Goal: Navigation & Orientation: Understand site structure

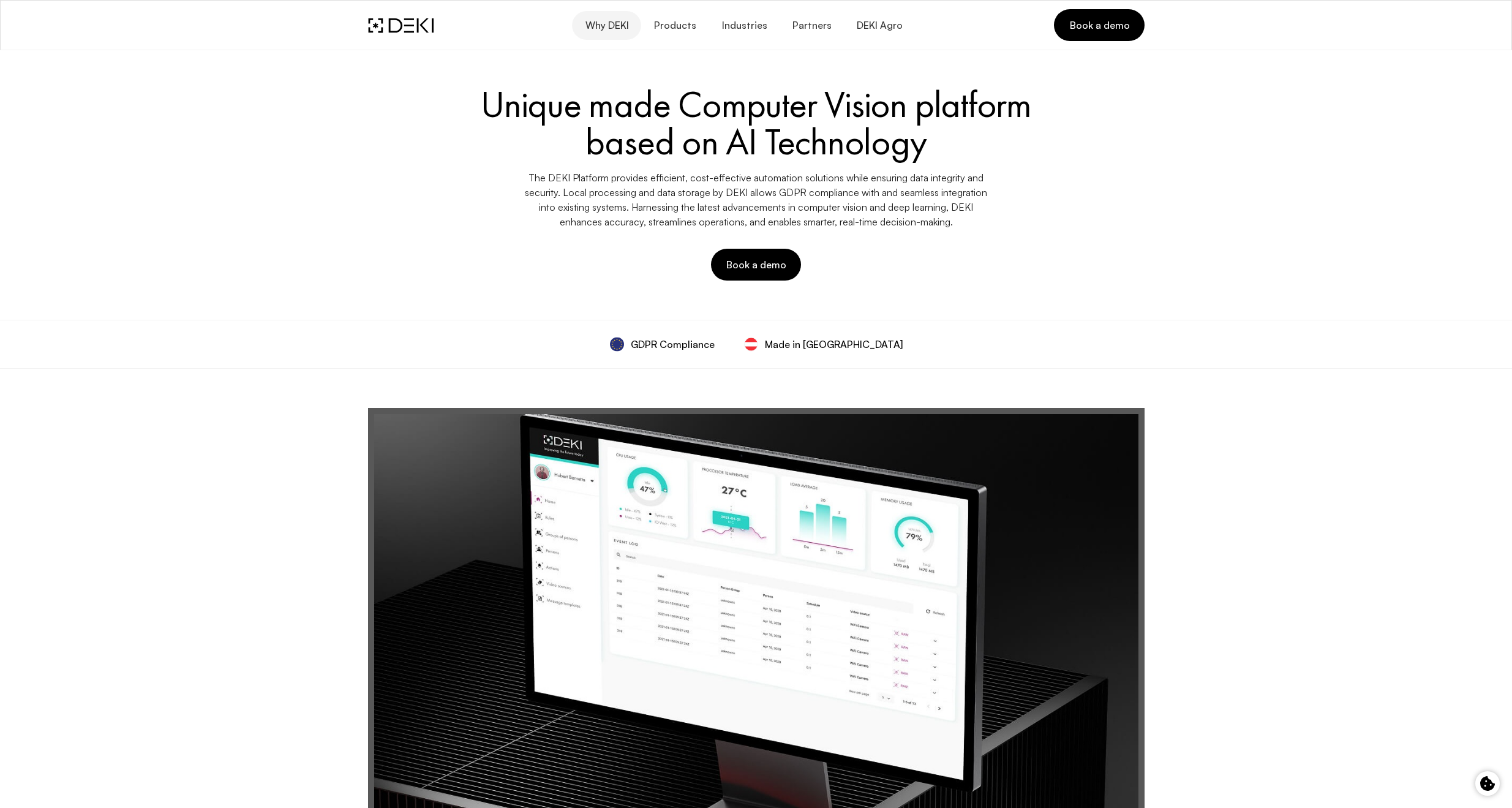
click at [592, 27] on span "Why DEKI" at bounding box center [605, 25] width 44 height 12
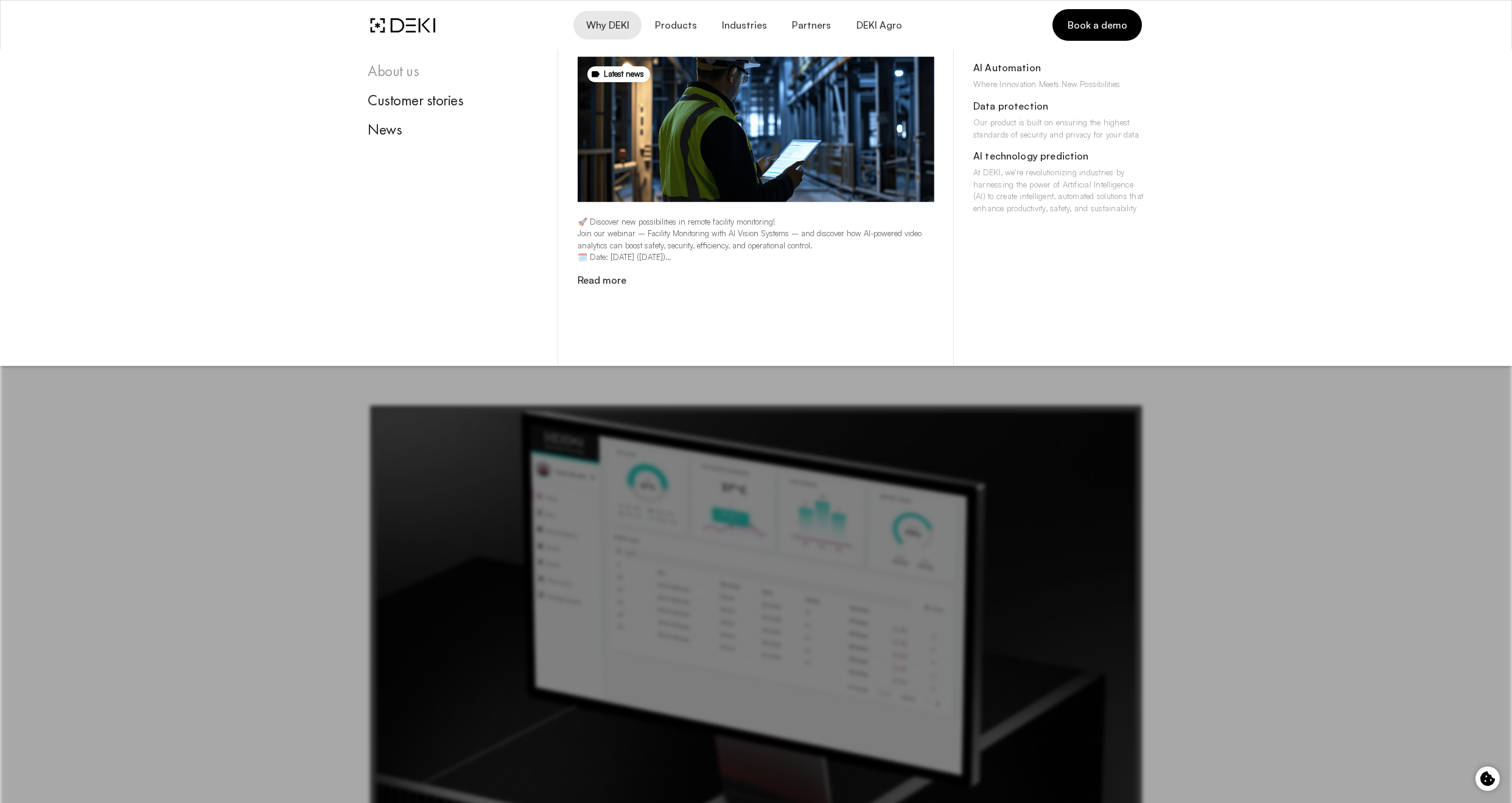
click at [402, 72] on div "About us" at bounding box center [453, 71] width 171 height 18
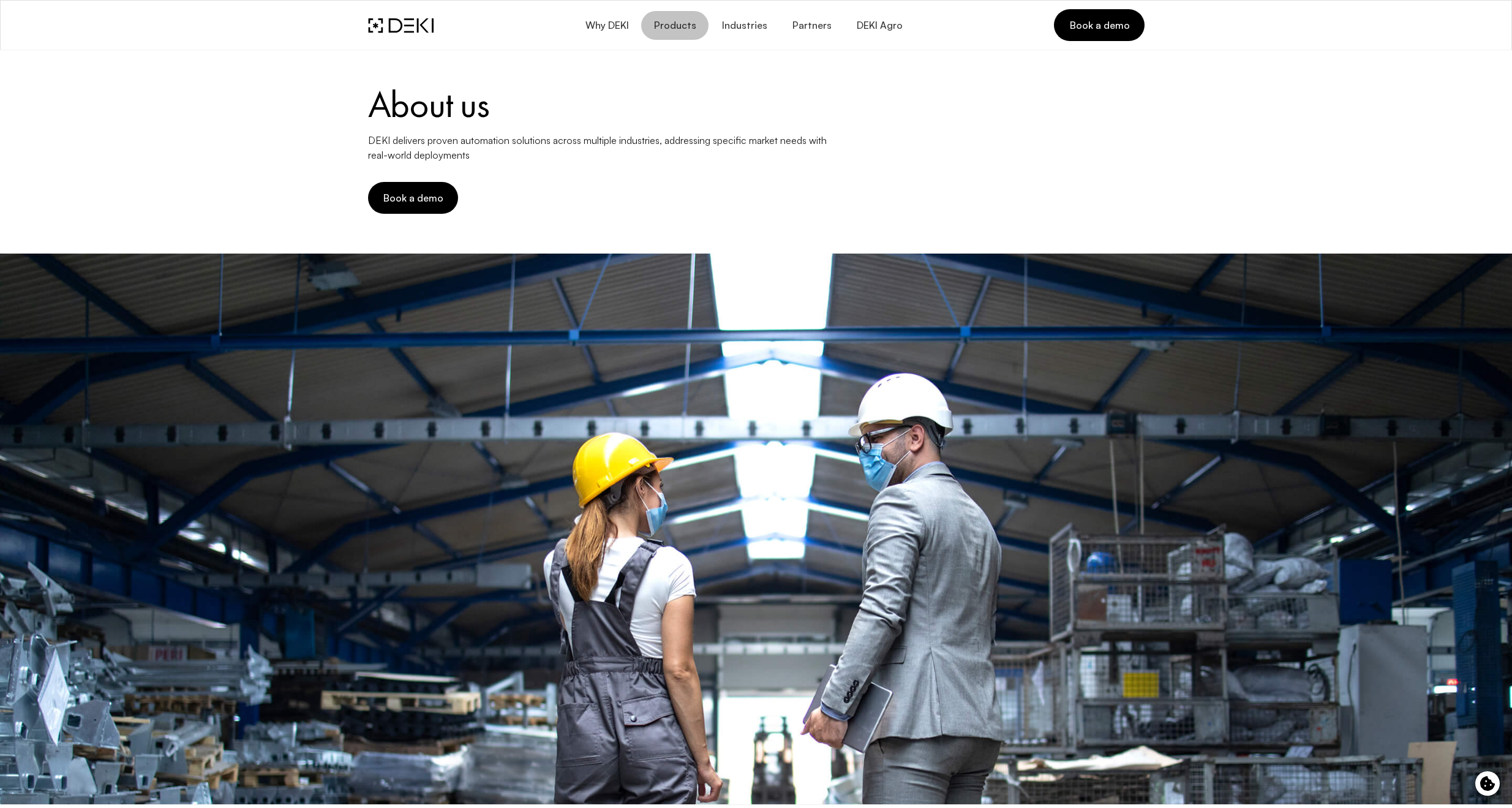
click at [686, 30] on span "Products" at bounding box center [675, 25] width 43 height 12
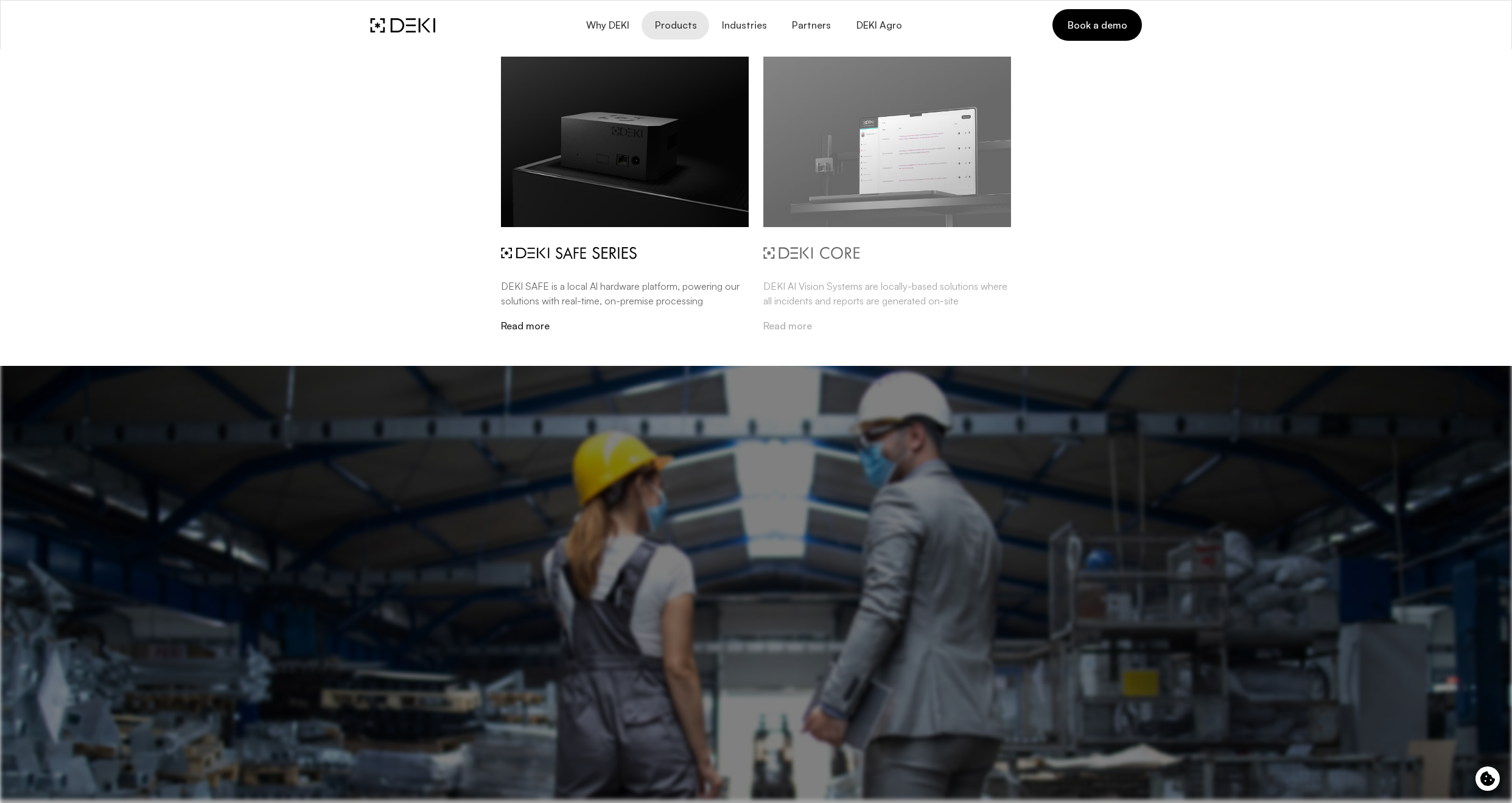
click at [884, 152] on img at bounding box center [887, 142] width 248 height 170
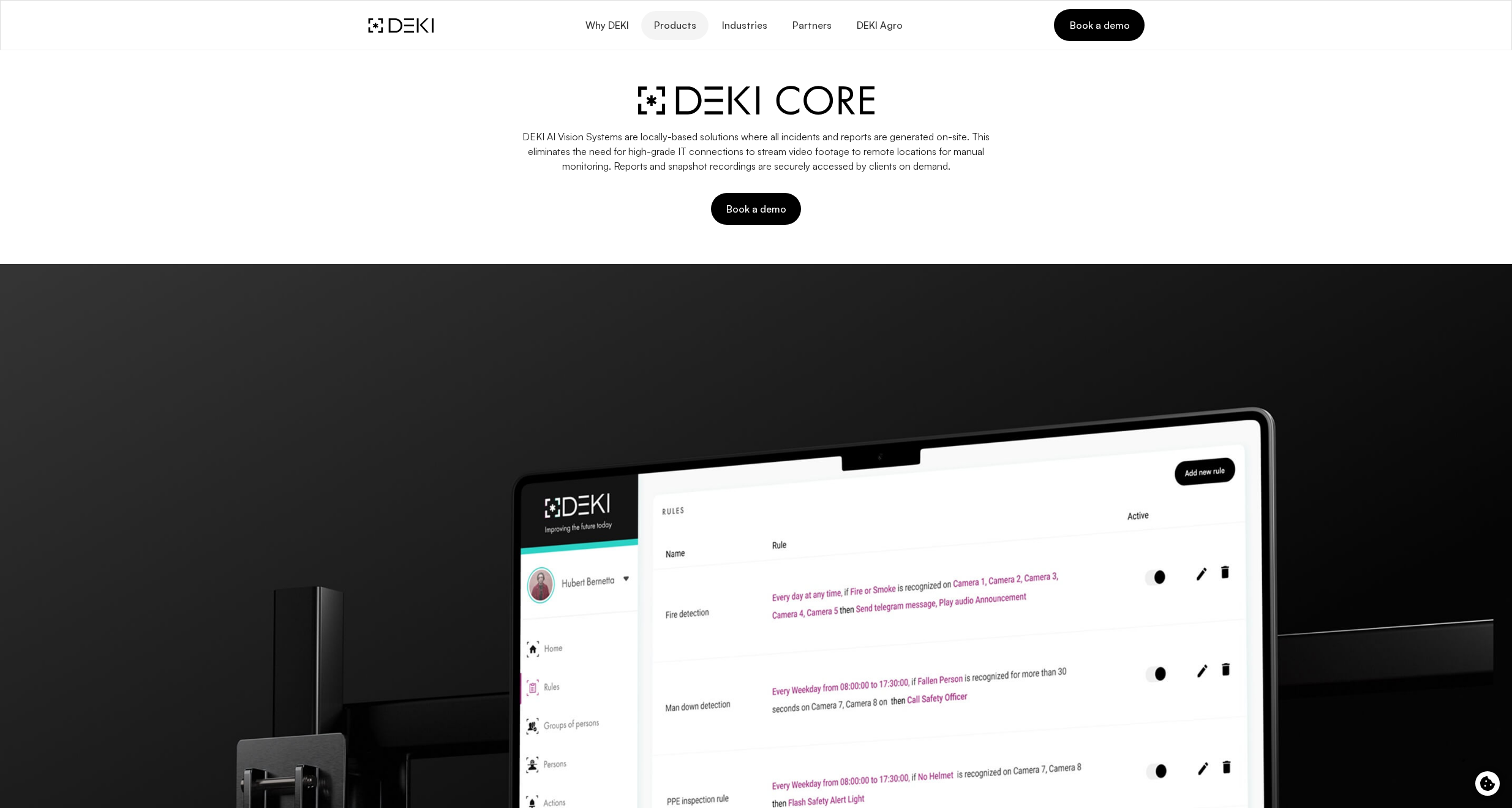
click at [673, 26] on span "Products" at bounding box center [675, 25] width 43 height 12
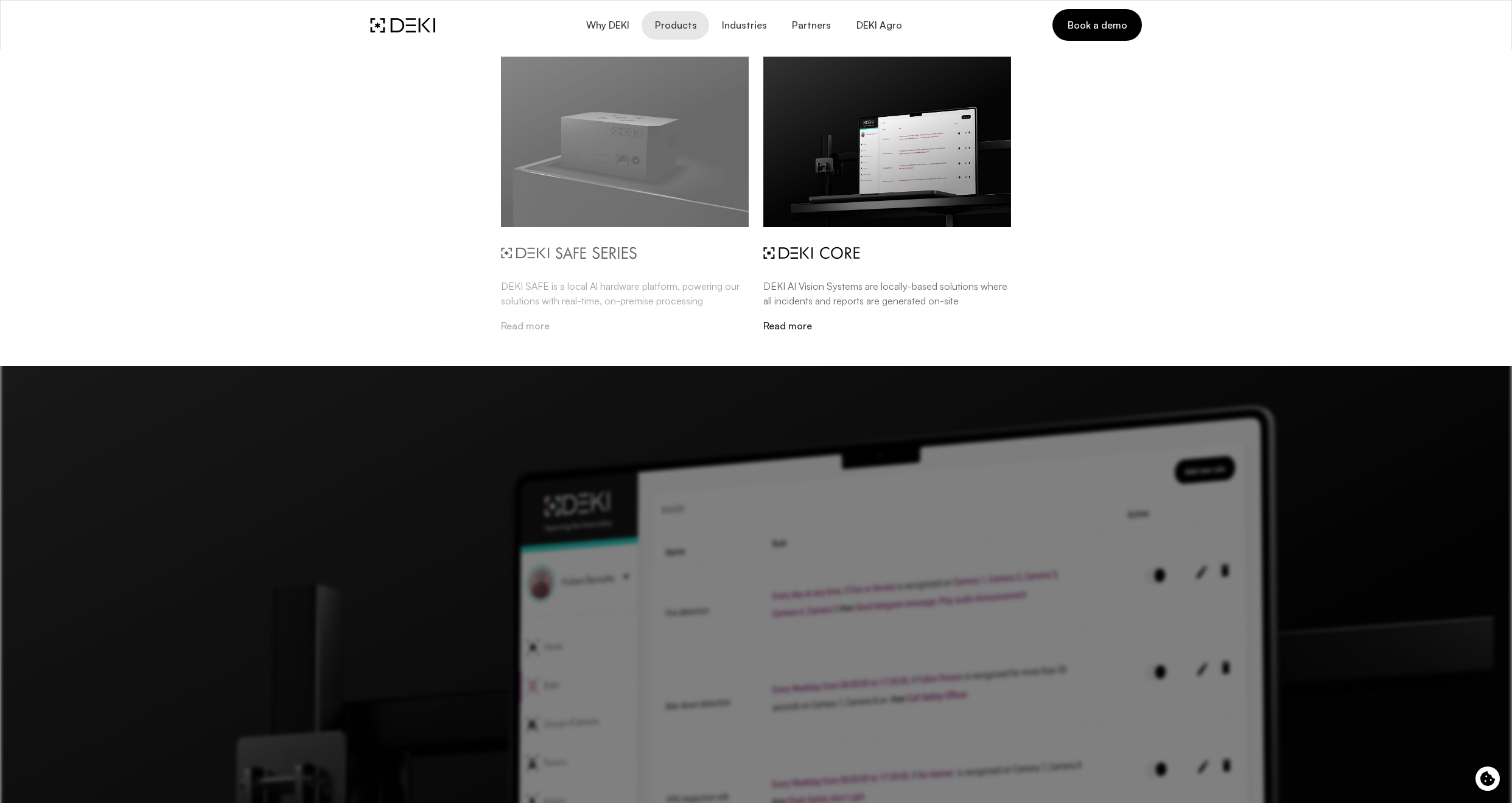
click at [646, 143] on img at bounding box center [625, 142] width 248 height 170
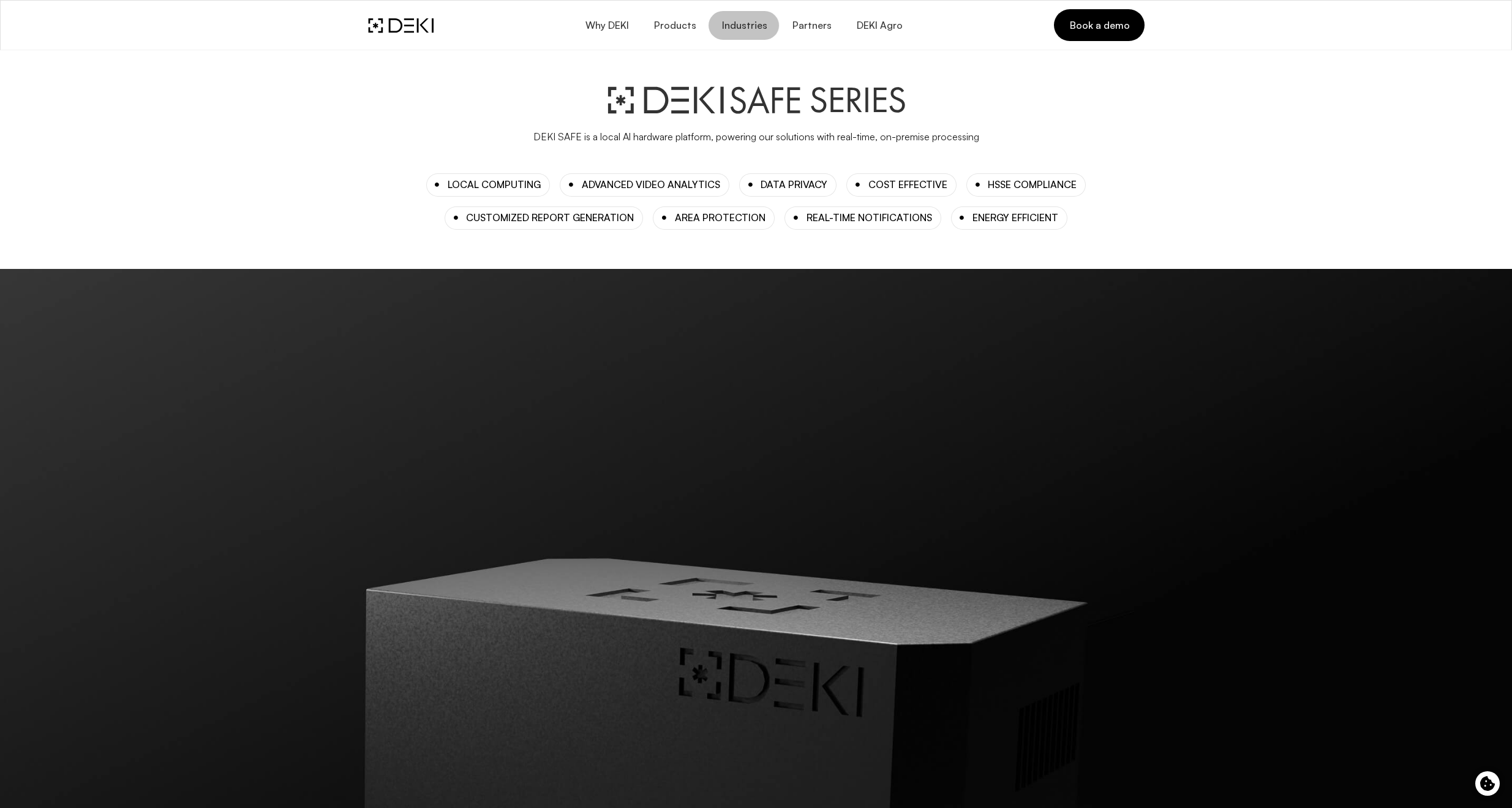
click at [745, 25] on span "Industries" at bounding box center [743, 25] width 46 height 12
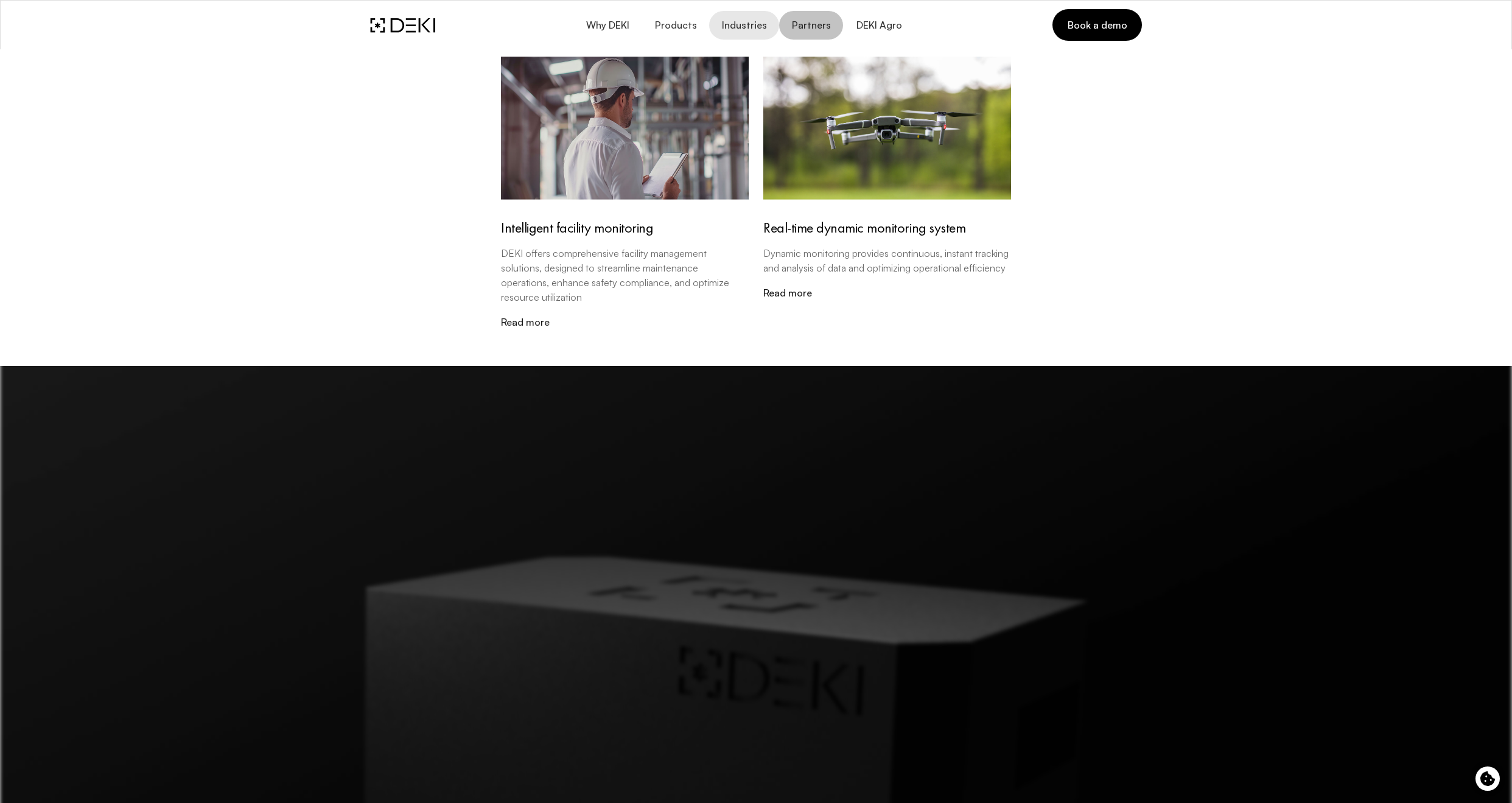
click at [828, 25] on span "Partners" at bounding box center [811, 25] width 39 height 12
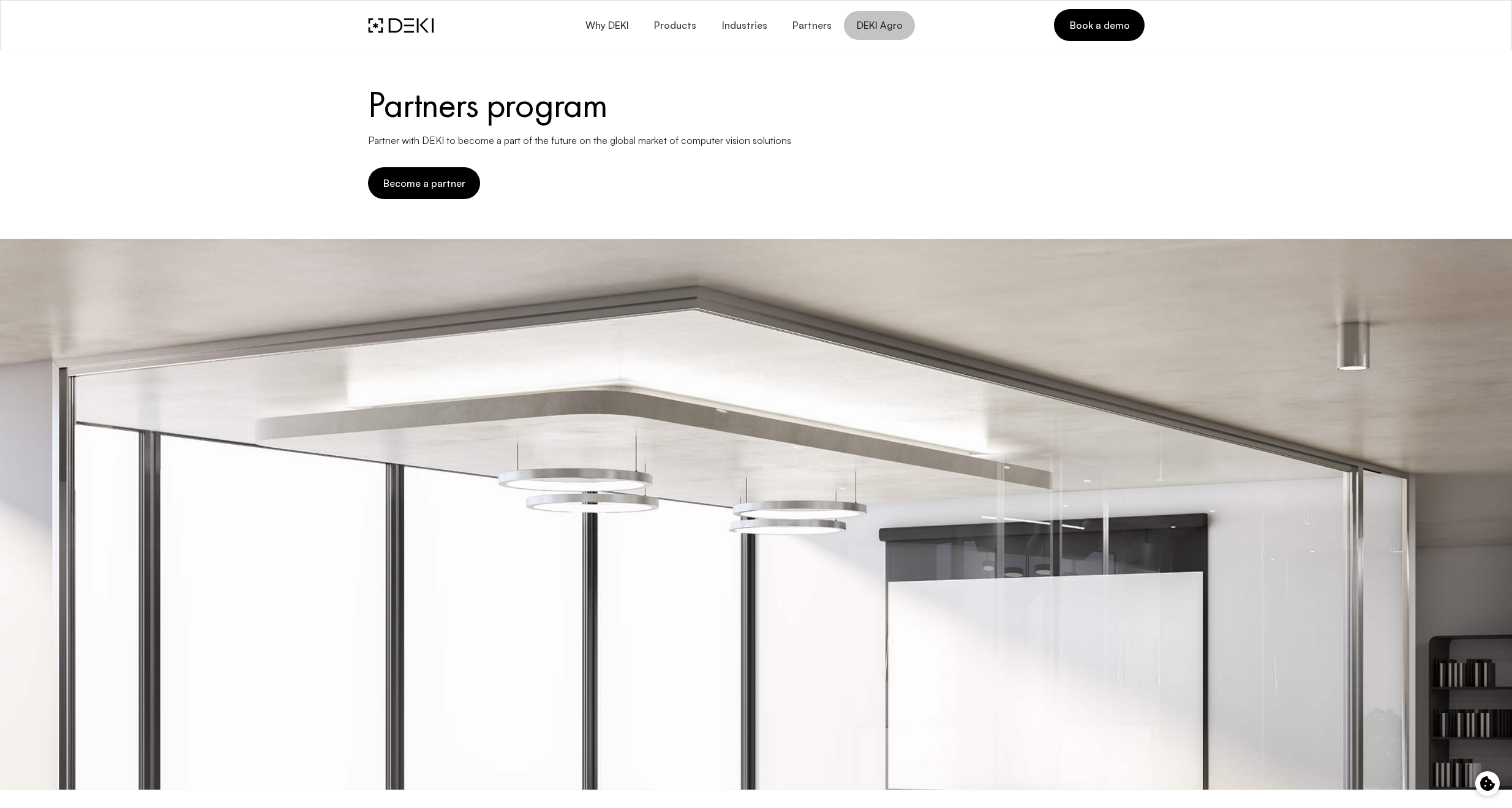
click at [885, 23] on span "DEKI Agro" at bounding box center [880, 25] width 47 height 12
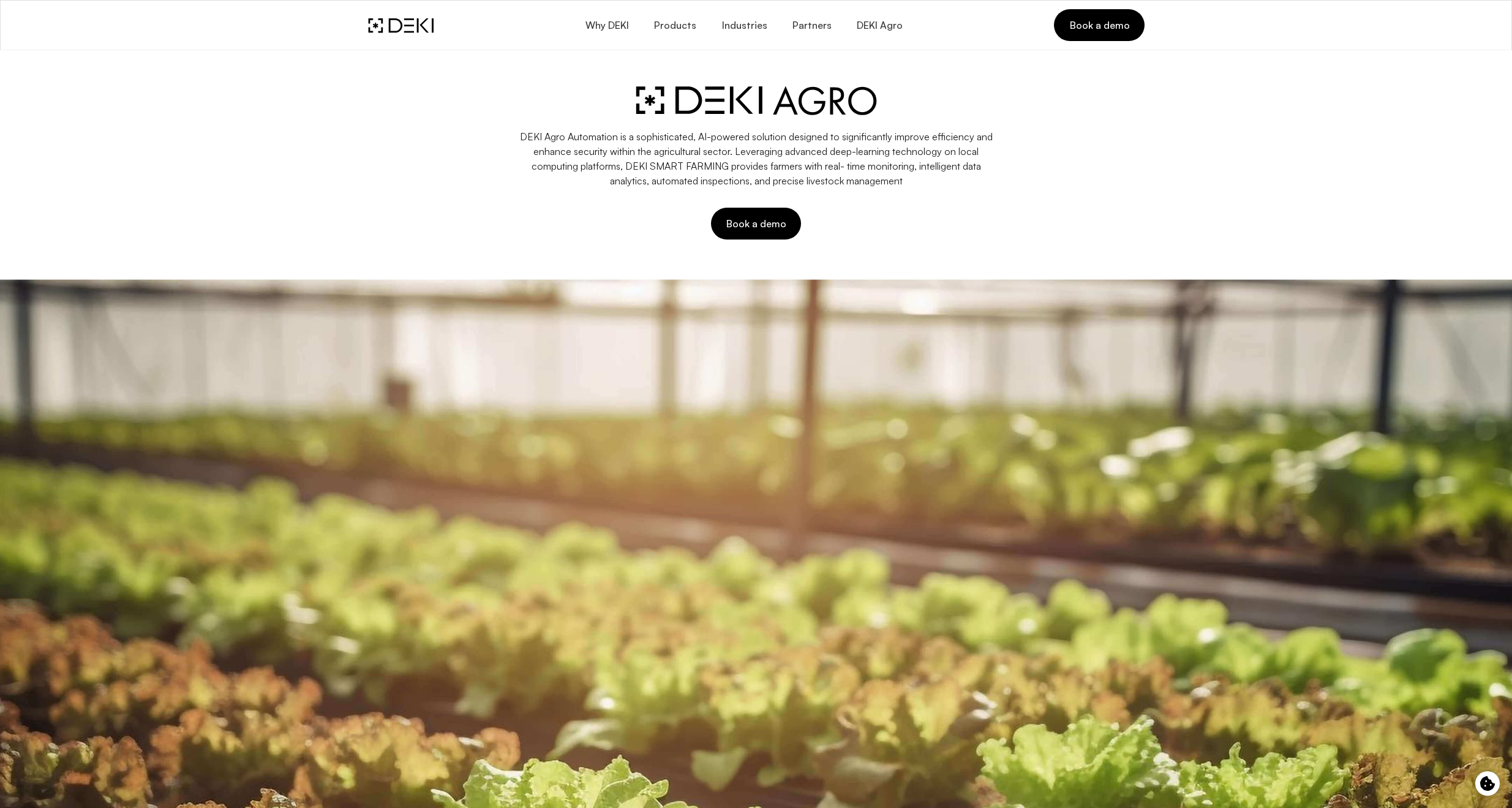
click at [396, 24] on img at bounding box center [400, 25] width 65 height 15
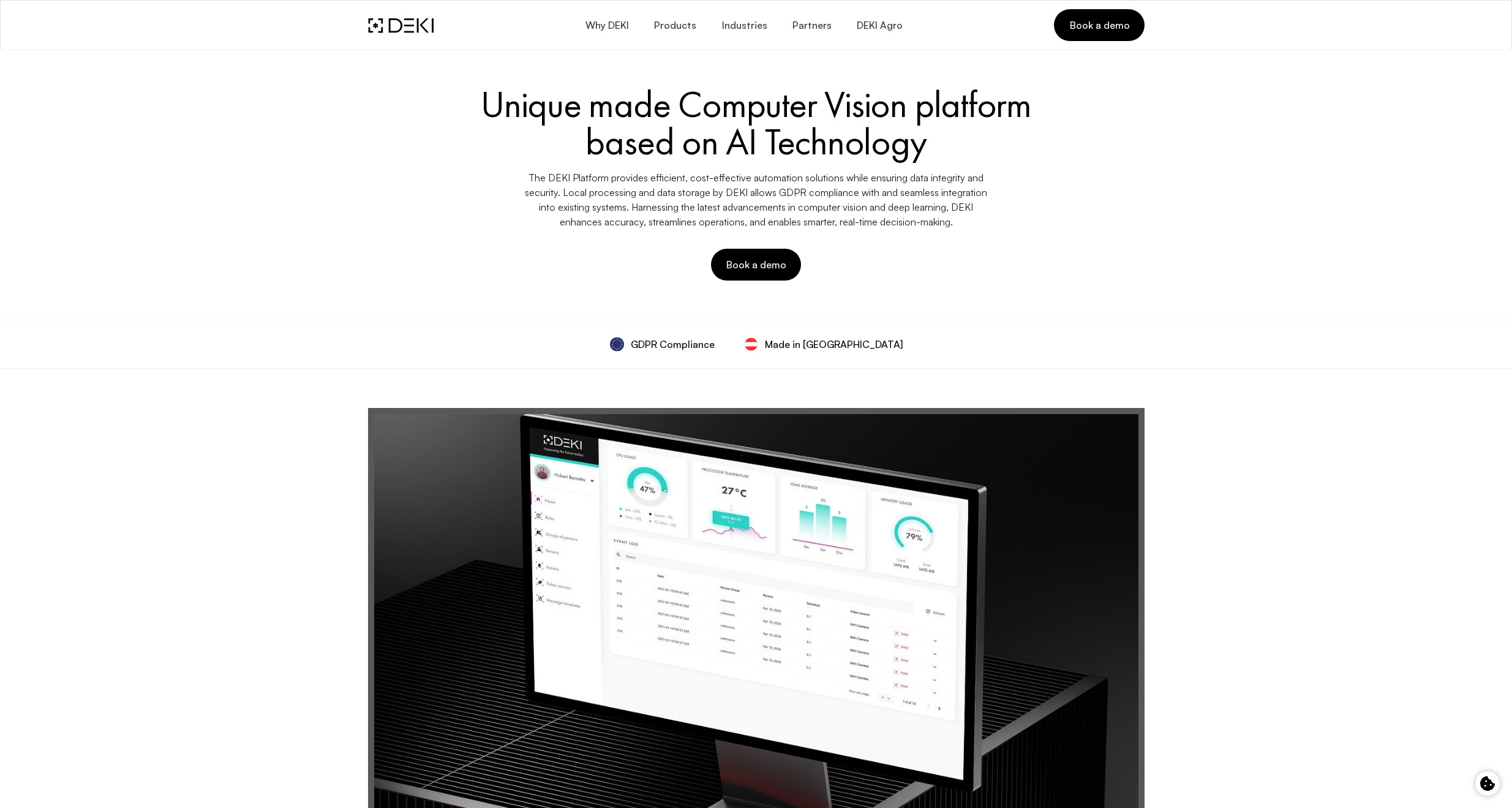
click at [759, 345] on img at bounding box center [752, 344] width 14 height 14
click at [835, 345] on span "Made in [GEOGRAPHIC_DATA]" at bounding box center [834, 344] width 138 height 14
click at [759, 343] on img at bounding box center [752, 344] width 14 height 14
click at [907, 347] on div "GDPR Compliance Made in Austria" at bounding box center [756, 343] width 1512 height 49
click at [407, 25] on img at bounding box center [400, 25] width 65 height 15
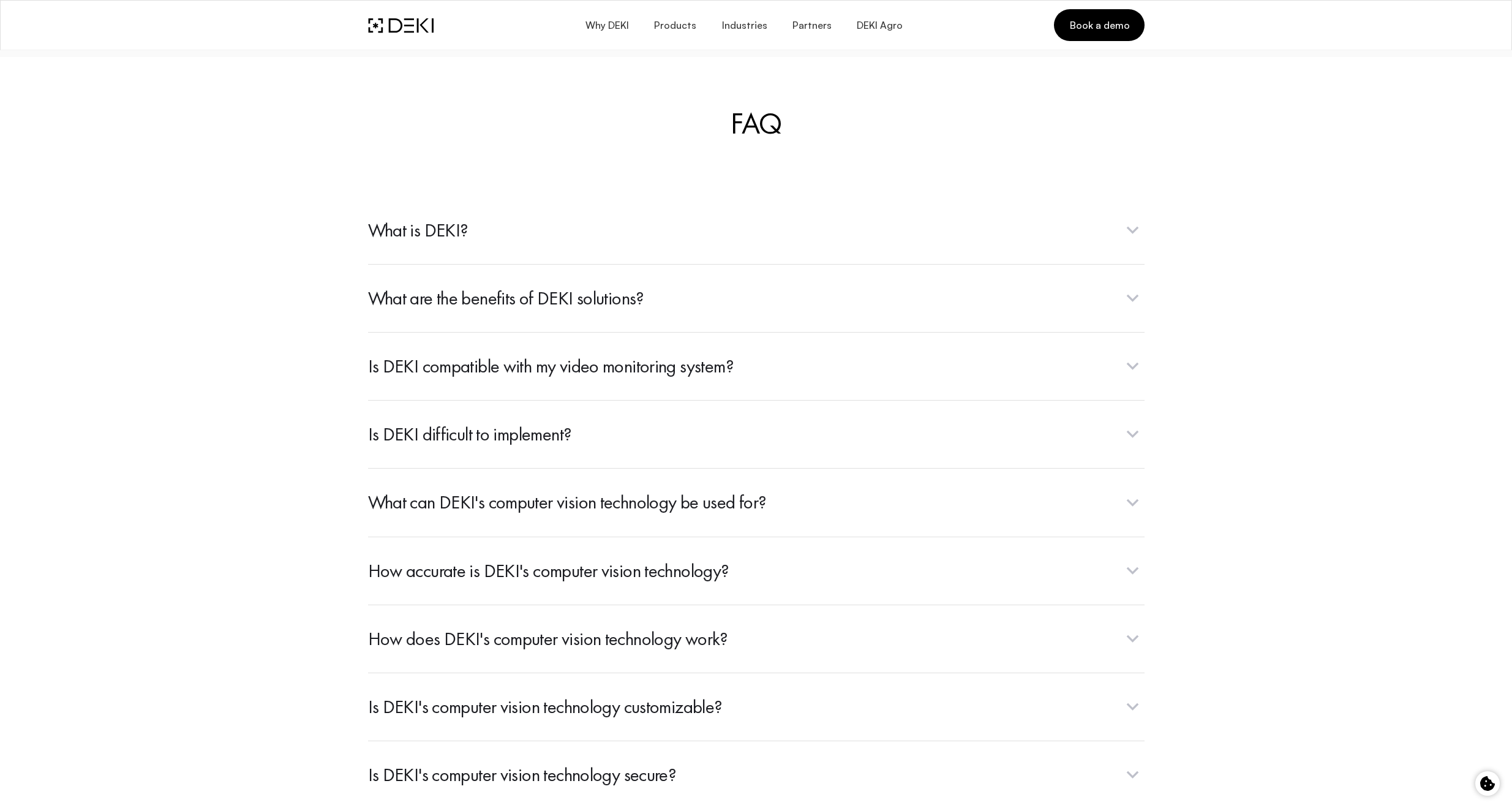
scroll to position [4679, 0]
